Goal: Task Accomplishment & Management: Manage account settings

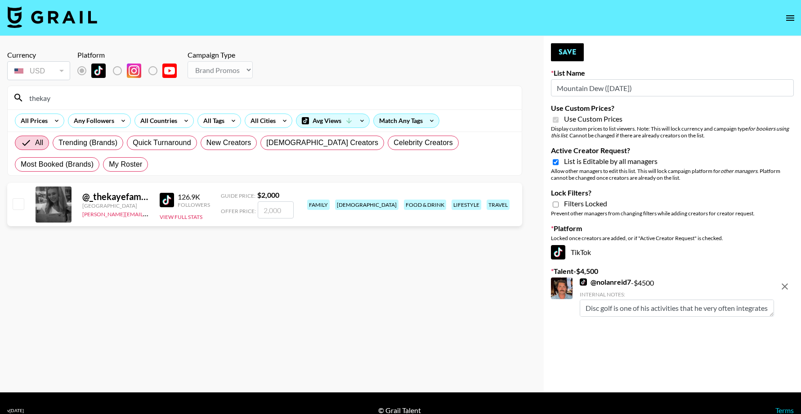
select select "Brand"
click at [283, 207] on input "number" at bounding box center [276, 209] width 36 height 17
type input "8"
checkbox input "true"
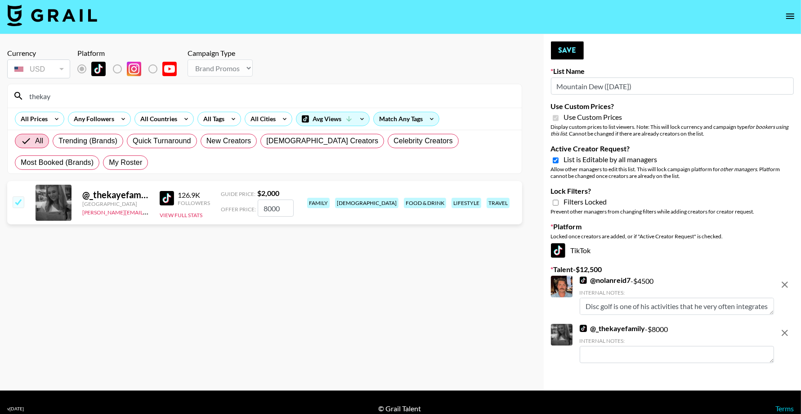
scroll to position [2, 0]
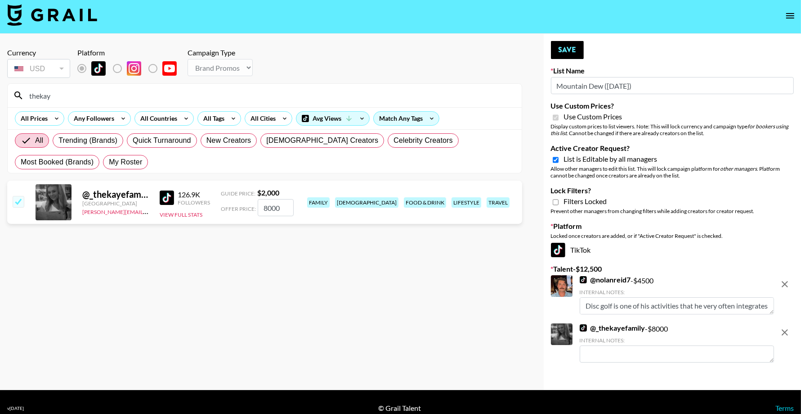
type input "8000"
click at [457, 277] on section "Currency USD USD ​ Platform Campaign Type Choose Type... Song Promos Brand Prom…" at bounding box center [264, 212] width 515 height 342
click at [574, 50] on button "Save" at bounding box center [567, 50] width 33 height 18
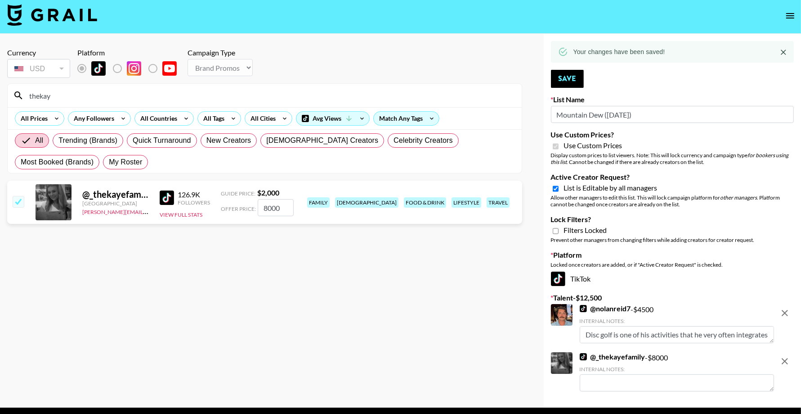
click at [606, 308] on link "@ nolanreid7" at bounding box center [605, 308] width 51 height 9
